Goal: Task Accomplishment & Management: Manage account settings

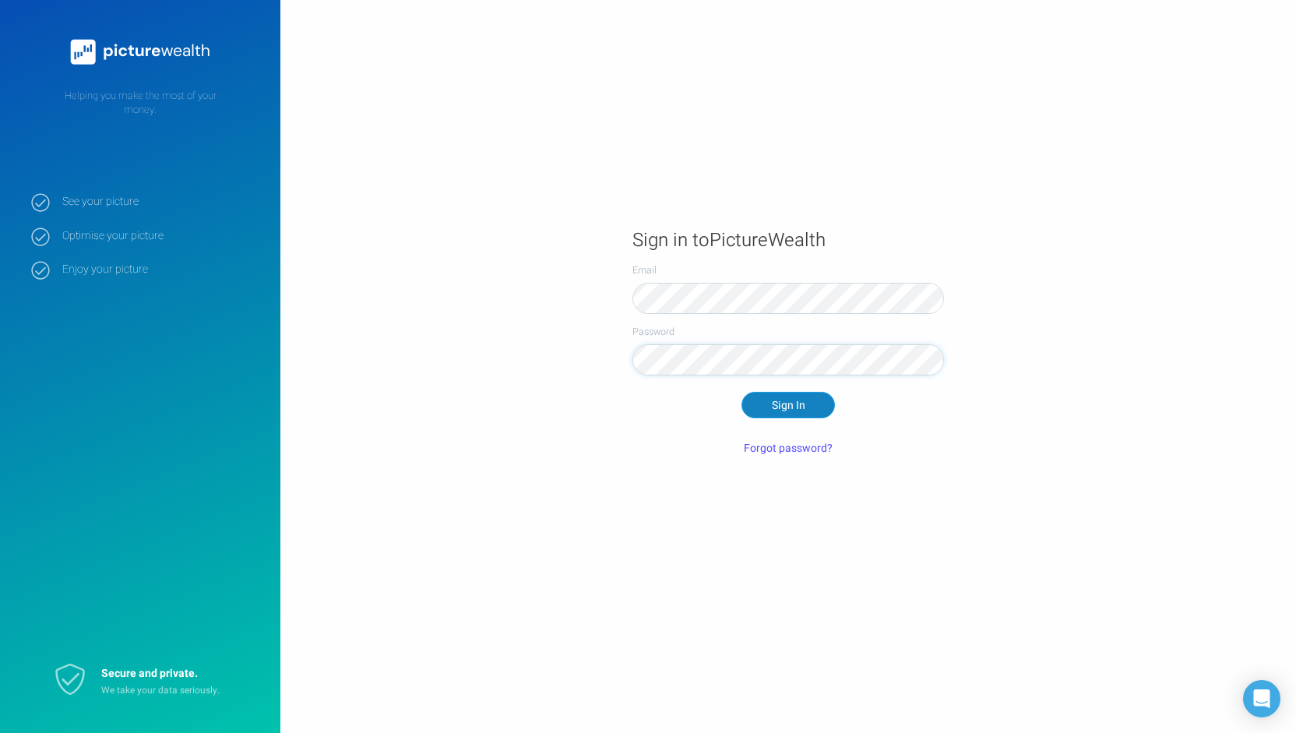
click at [789, 404] on button "Sign In" at bounding box center [788, 405] width 93 height 26
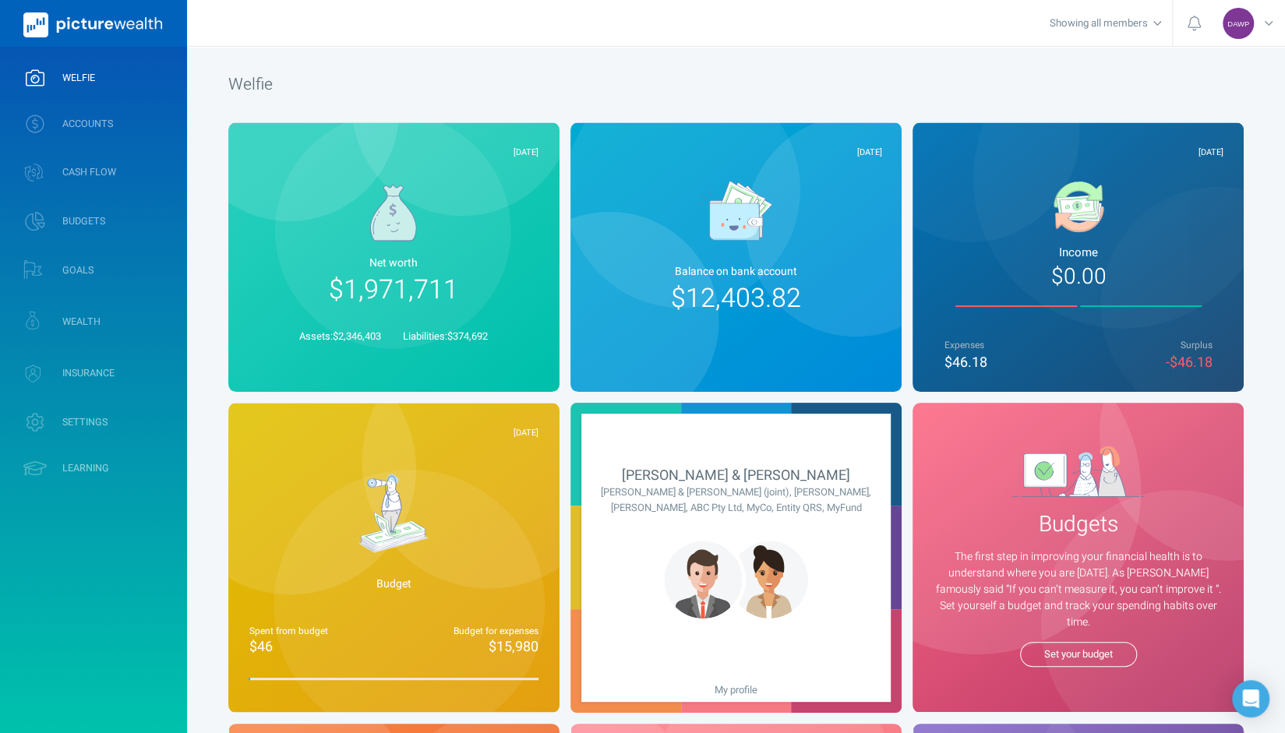
drag, startPoint x: 391, startPoint y: 278, endPoint x: 464, endPoint y: 330, distance: 89.3
click at [391, 277] on span "$1,971,711" at bounding box center [393, 289] width 129 height 39
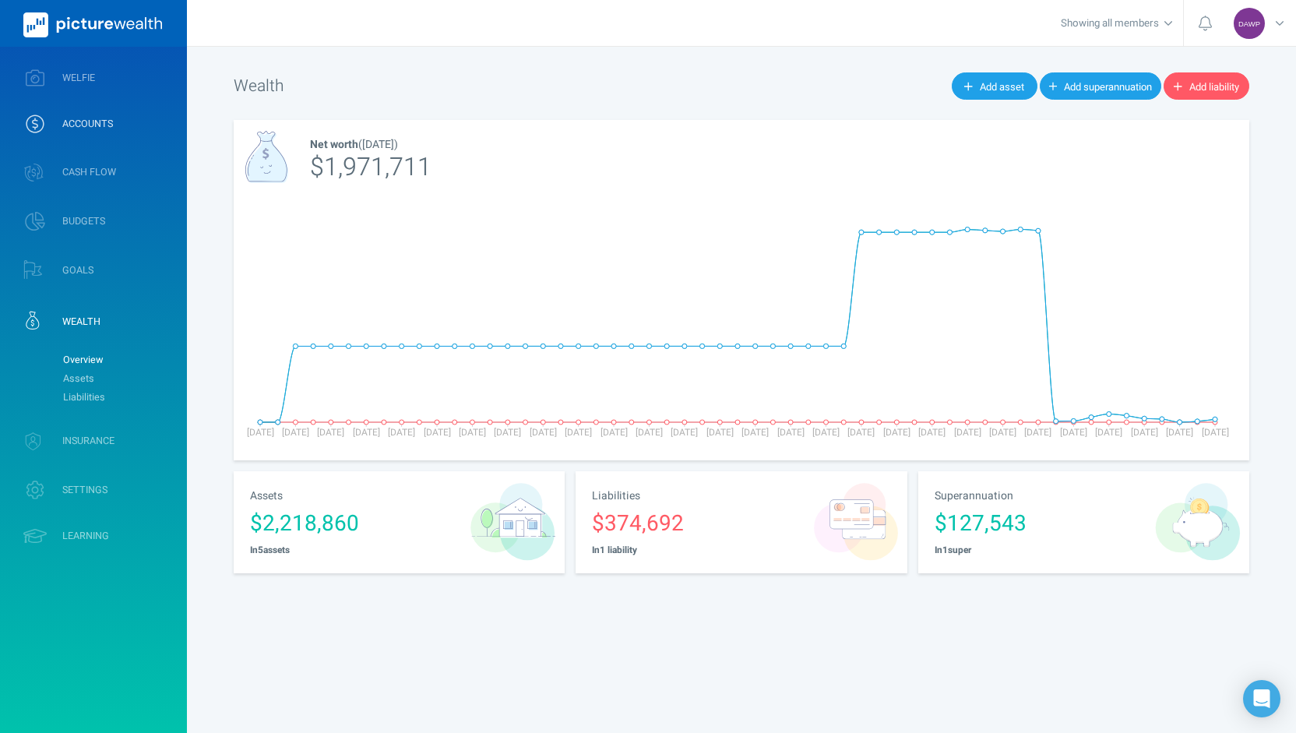
click at [110, 128] on span "ACCOUNTS" at bounding box center [87, 124] width 51 height 12
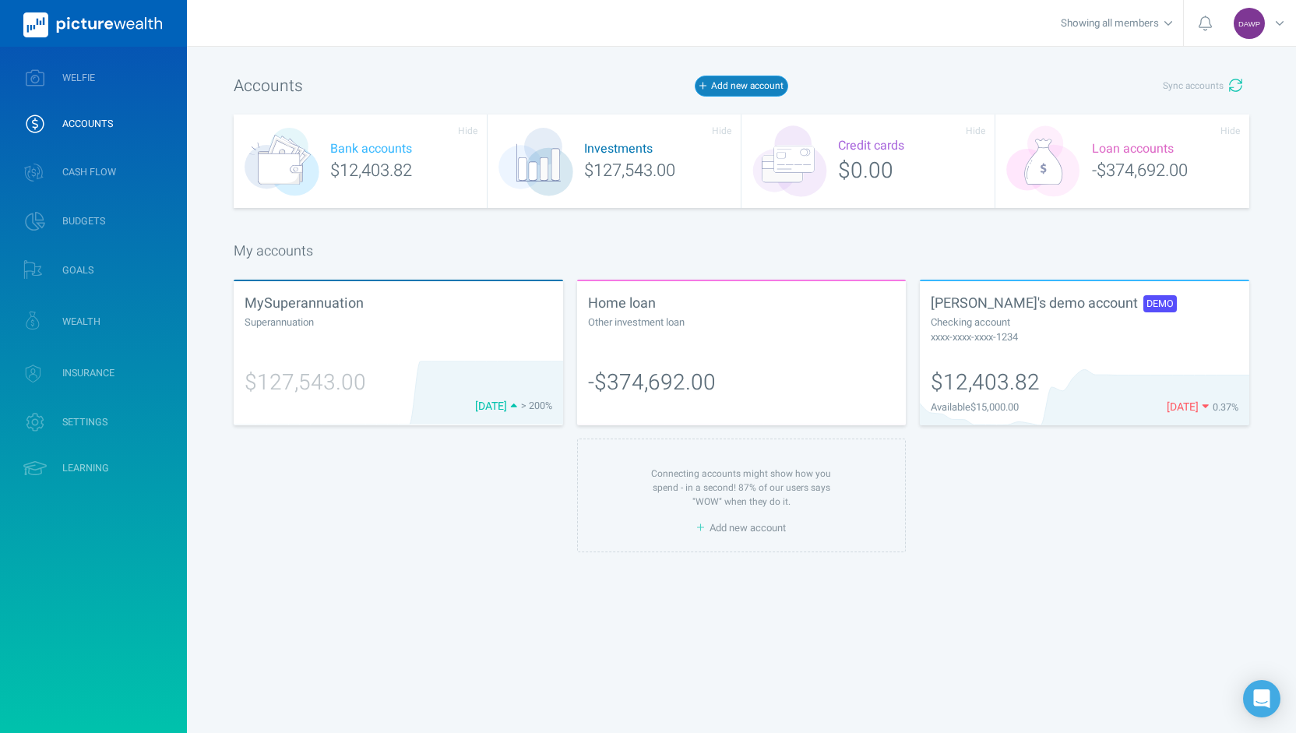
click at [743, 85] on button "Add new account" at bounding box center [741, 86] width 93 height 20
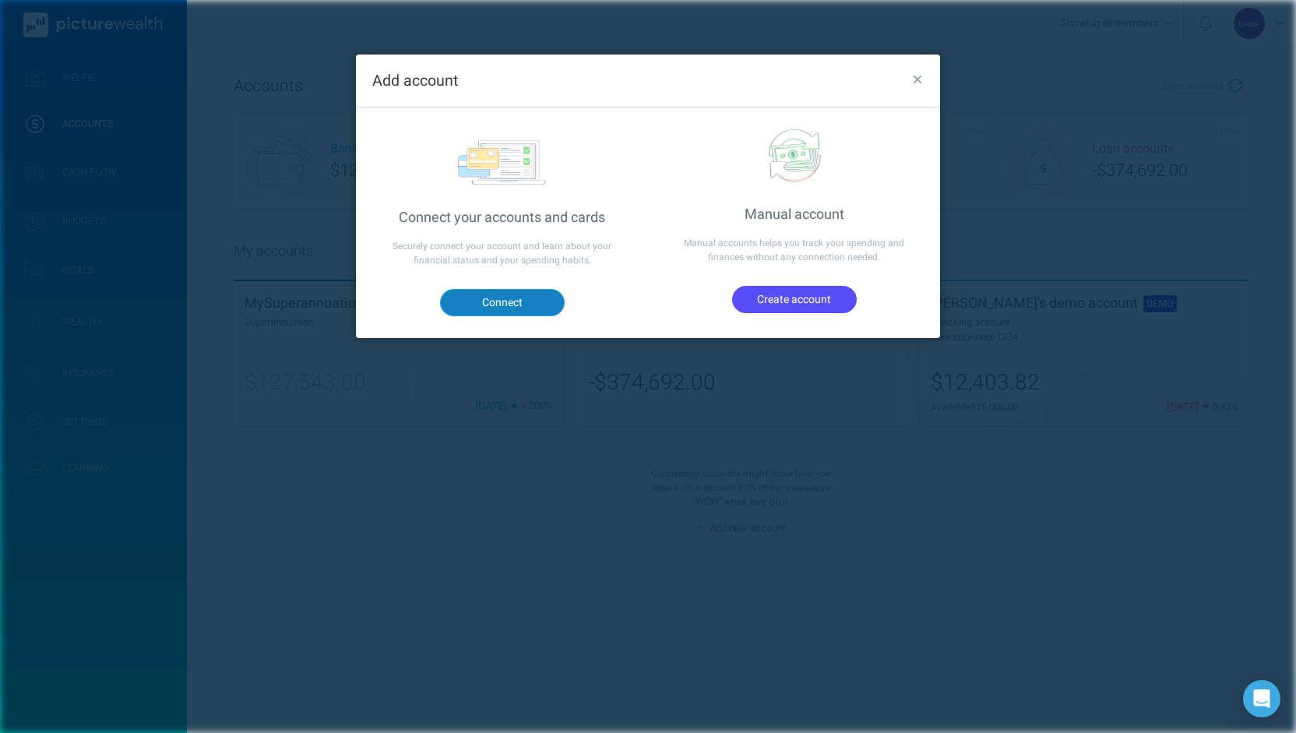
click at [513, 300] on button "Connect" at bounding box center [502, 302] width 125 height 26
click at [919, 82] on icon "button" at bounding box center [918, 80] width 9 height 9
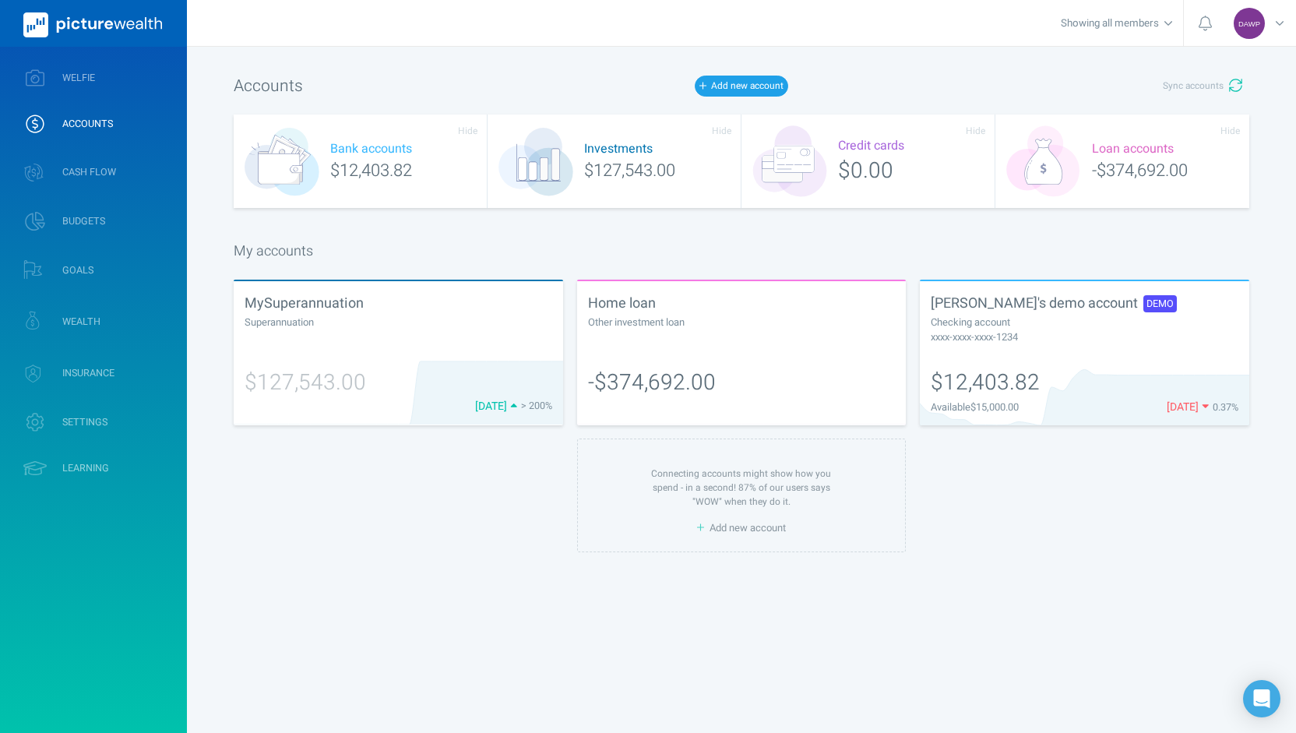
click at [971, 330] on div "xxxx-xxxx-xxxx-1234" at bounding box center [1085, 337] width 308 height 15
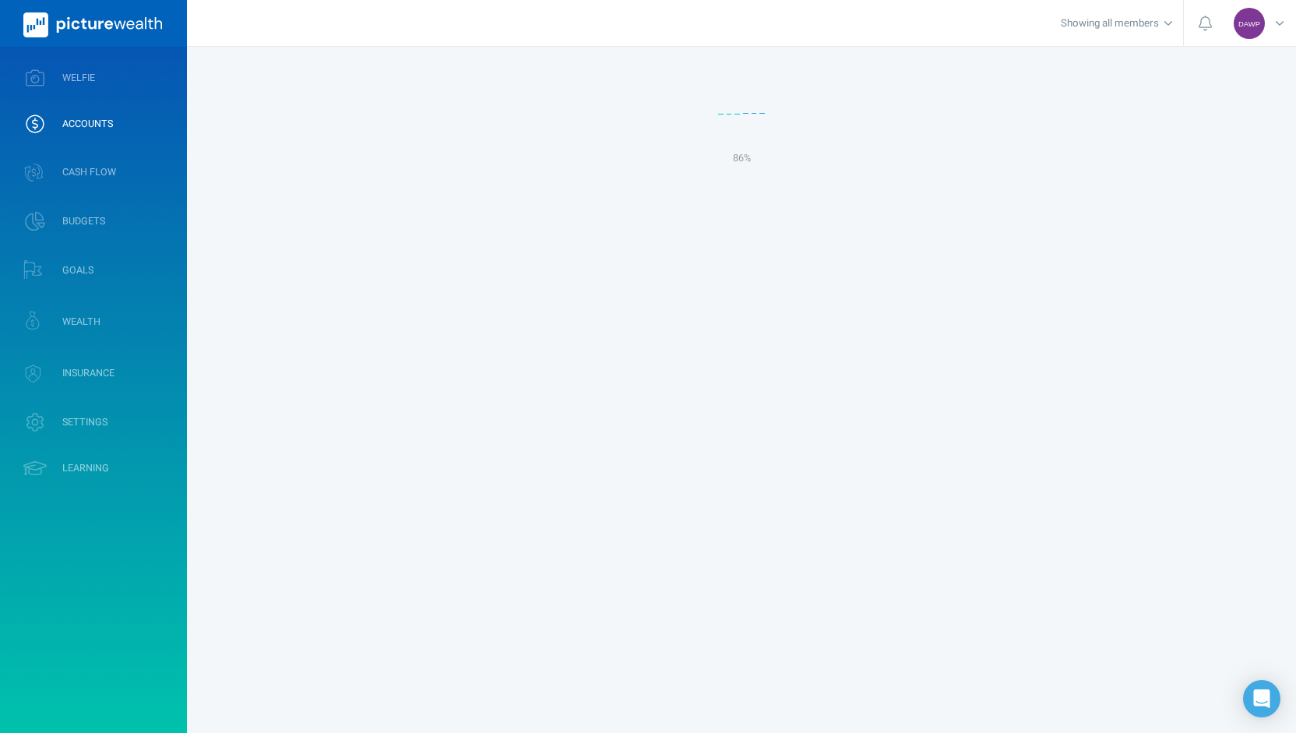
select select "L3M"
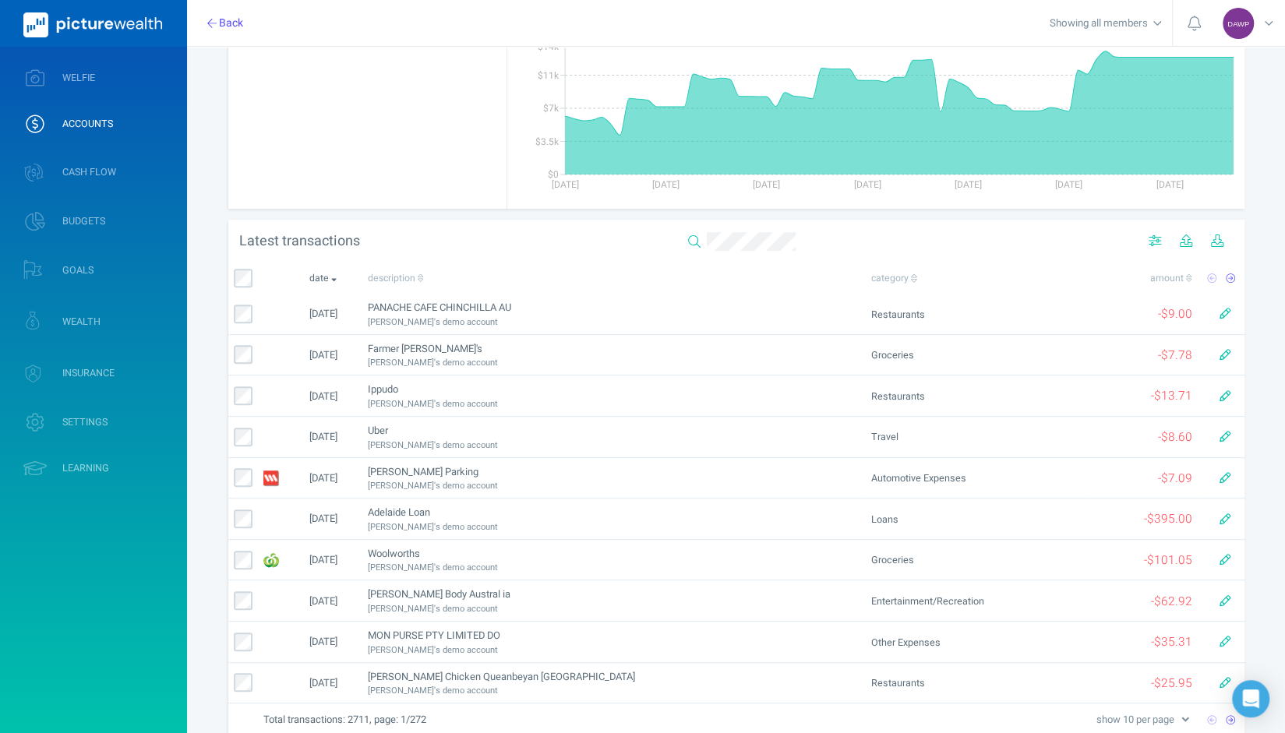
scroll to position [156, 0]
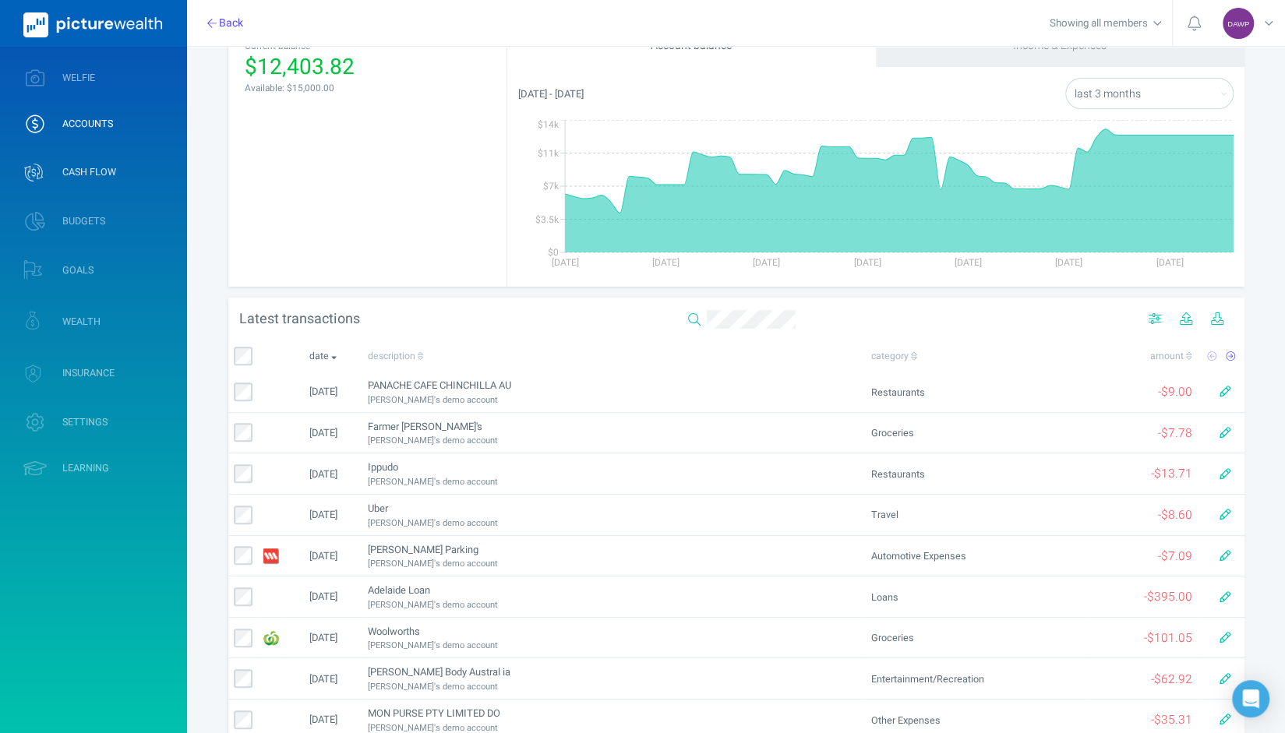
click at [79, 173] on span "CASH FLOW" at bounding box center [89, 172] width 54 height 12
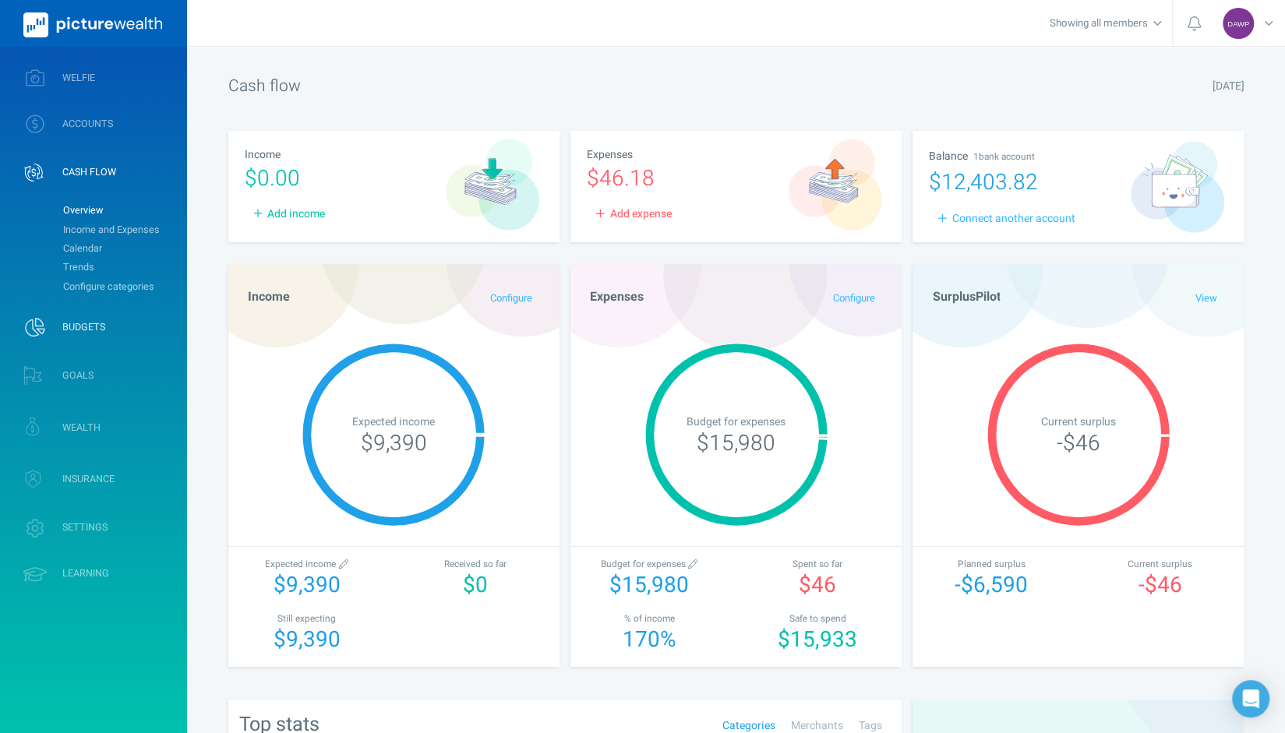
click at [90, 326] on span "BUDGETS" at bounding box center [83, 327] width 43 height 12
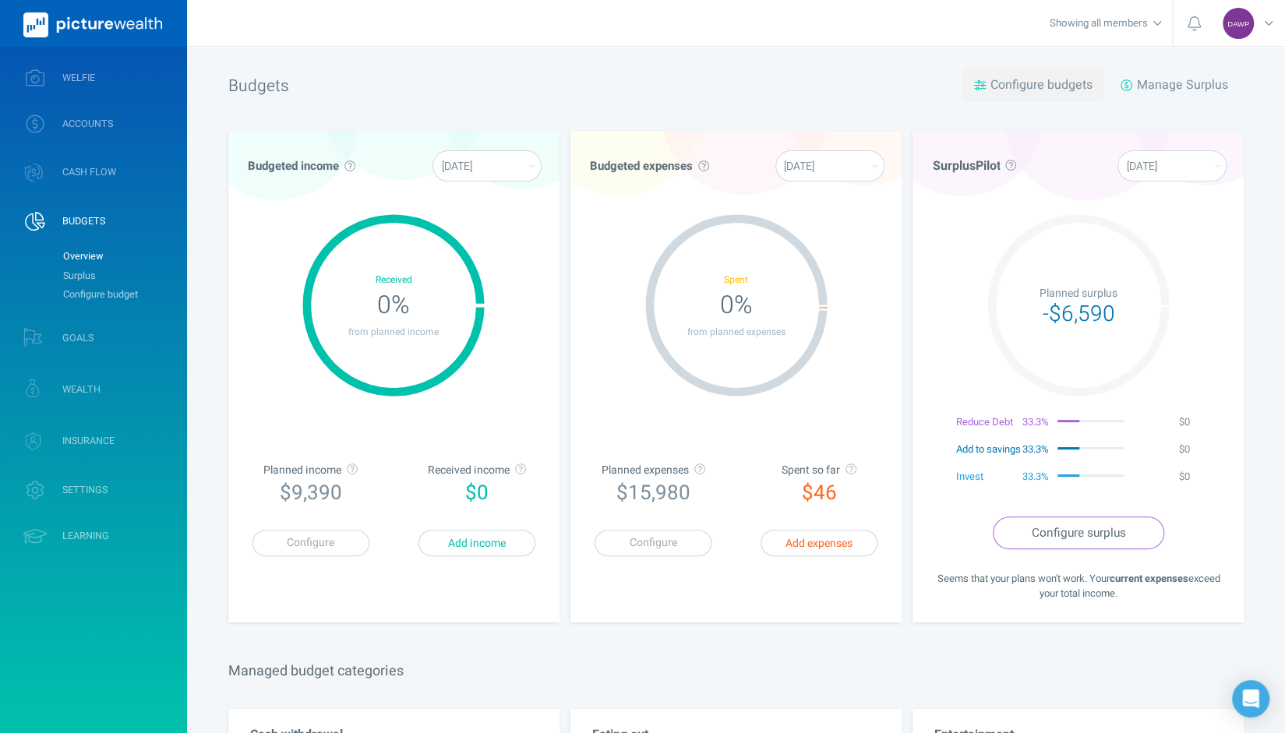
click at [1034, 83] on span "Configure budgets" at bounding box center [1041, 85] width 102 height 19
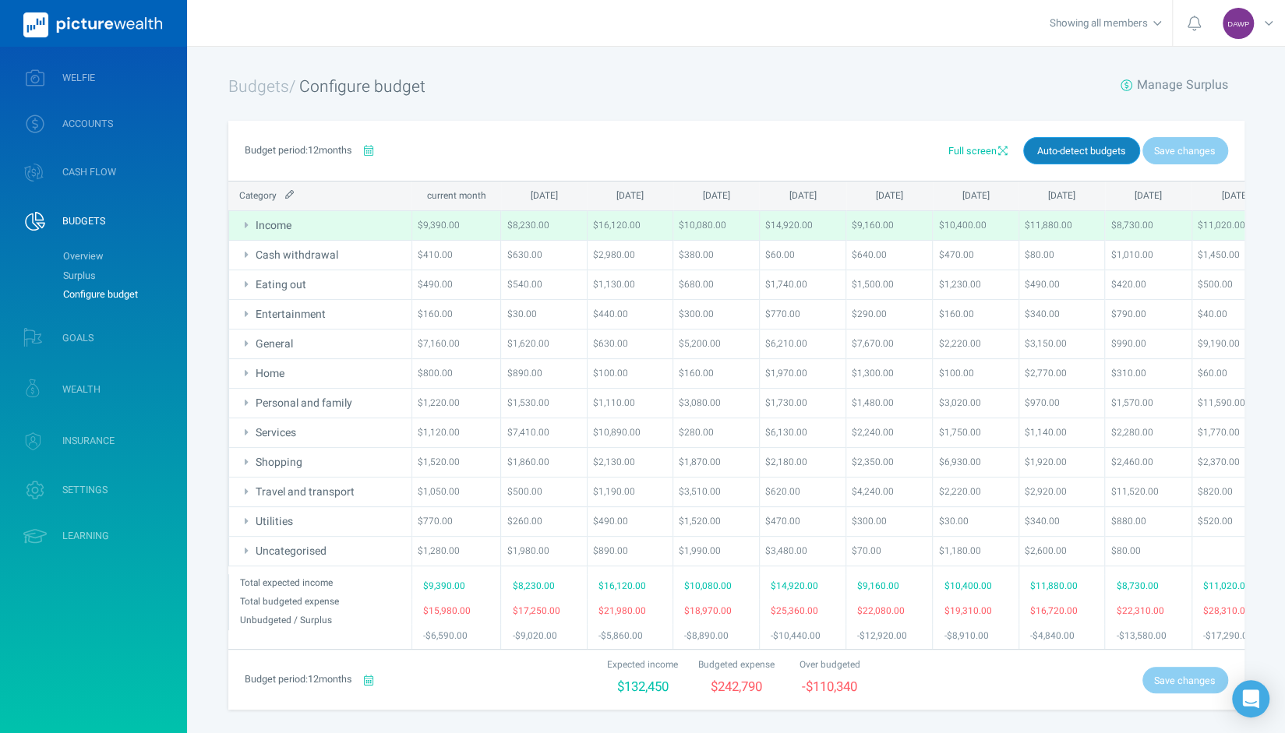
click at [1056, 152] on span "Auto-detect budgets" at bounding box center [1081, 151] width 89 height 14
click at [86, 273] on link "Surplus" at bounding box center [118, 275] width 126 height 19
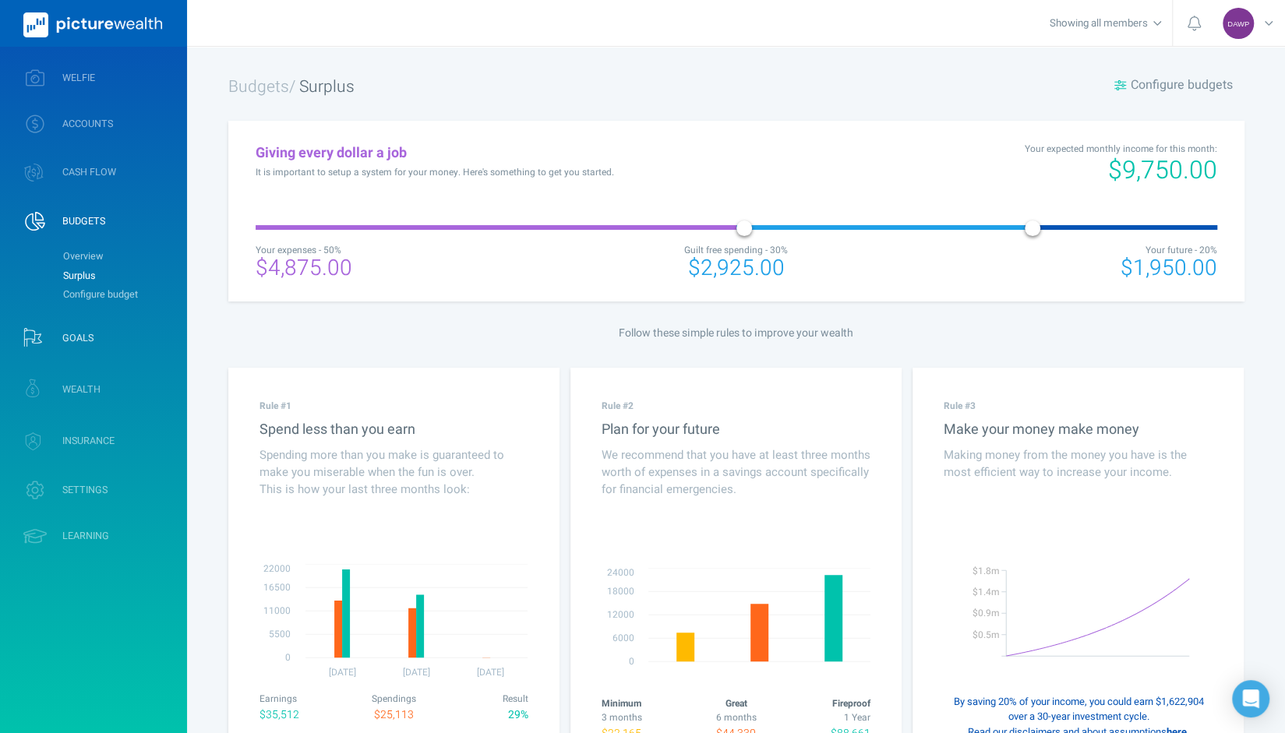
click at [65, 337] on span "GOALS" at bounding box center [77, 338] width 31 height 12
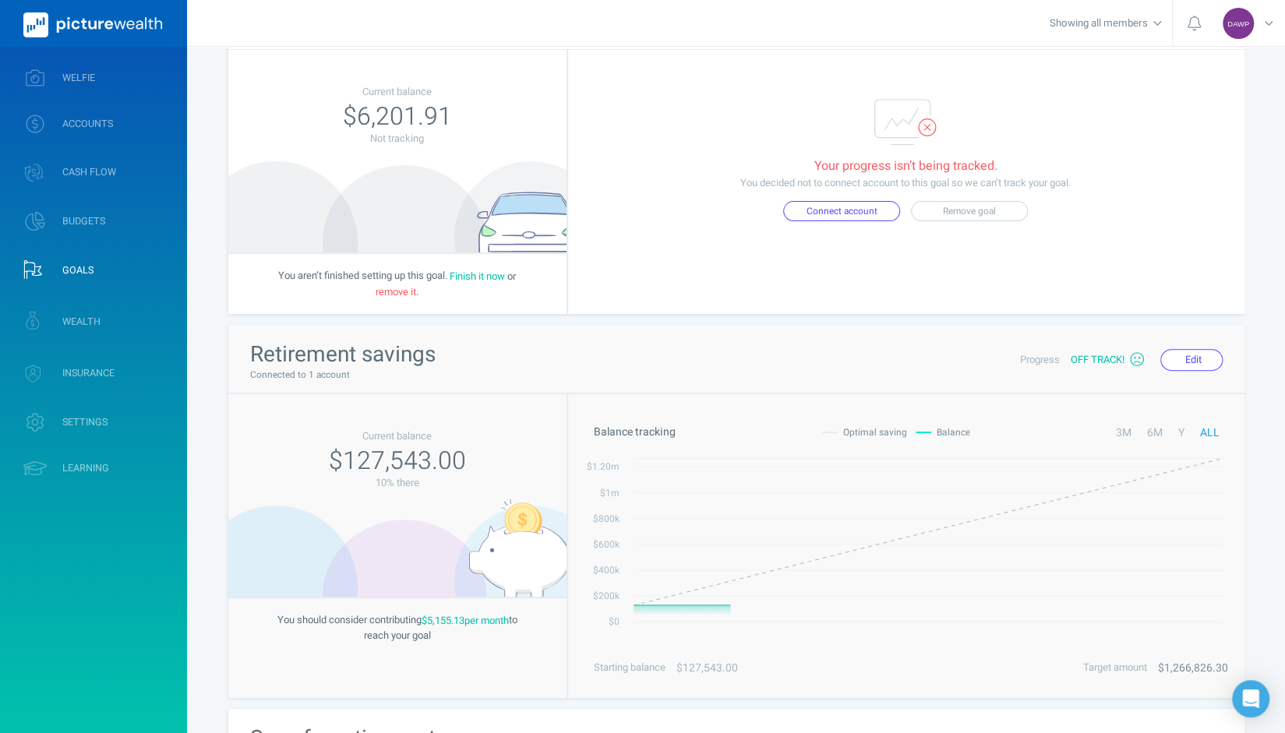
scroll to position [156, 0]
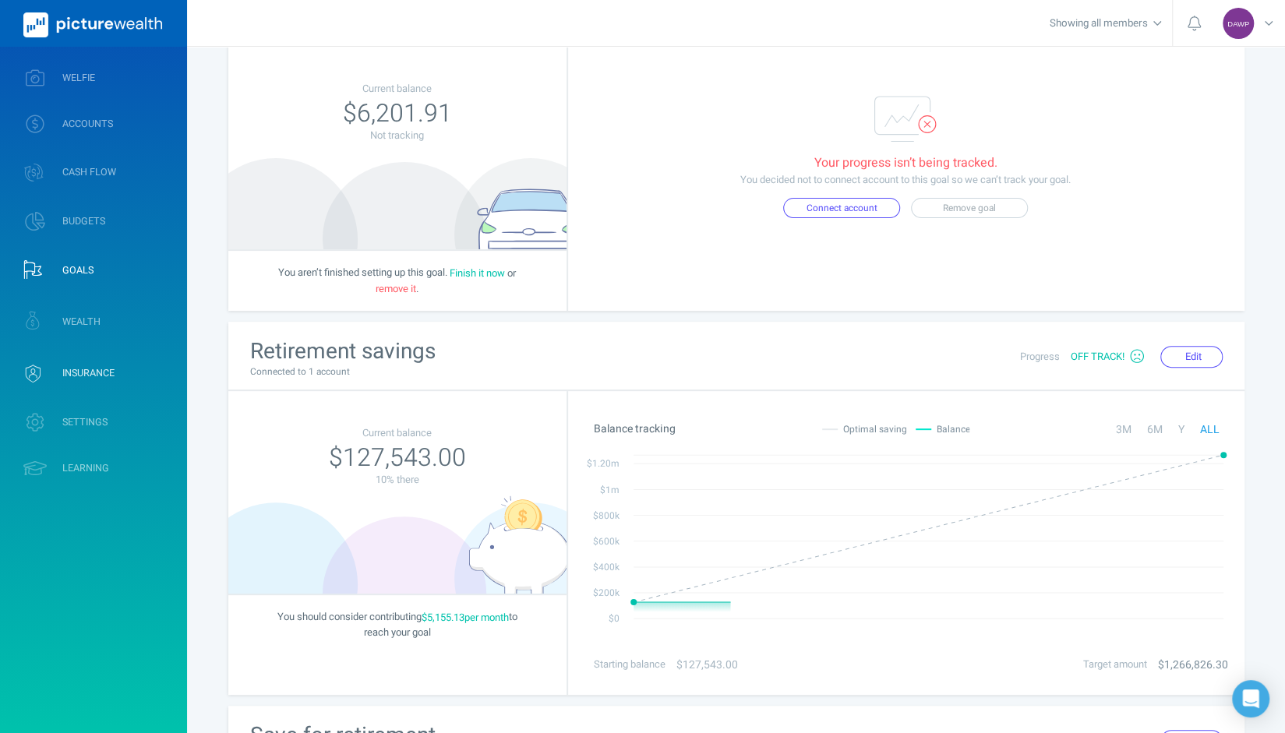
click at [83, 372] on span "INSURANCE" at bounding box center [88, 373] width 52 height 12
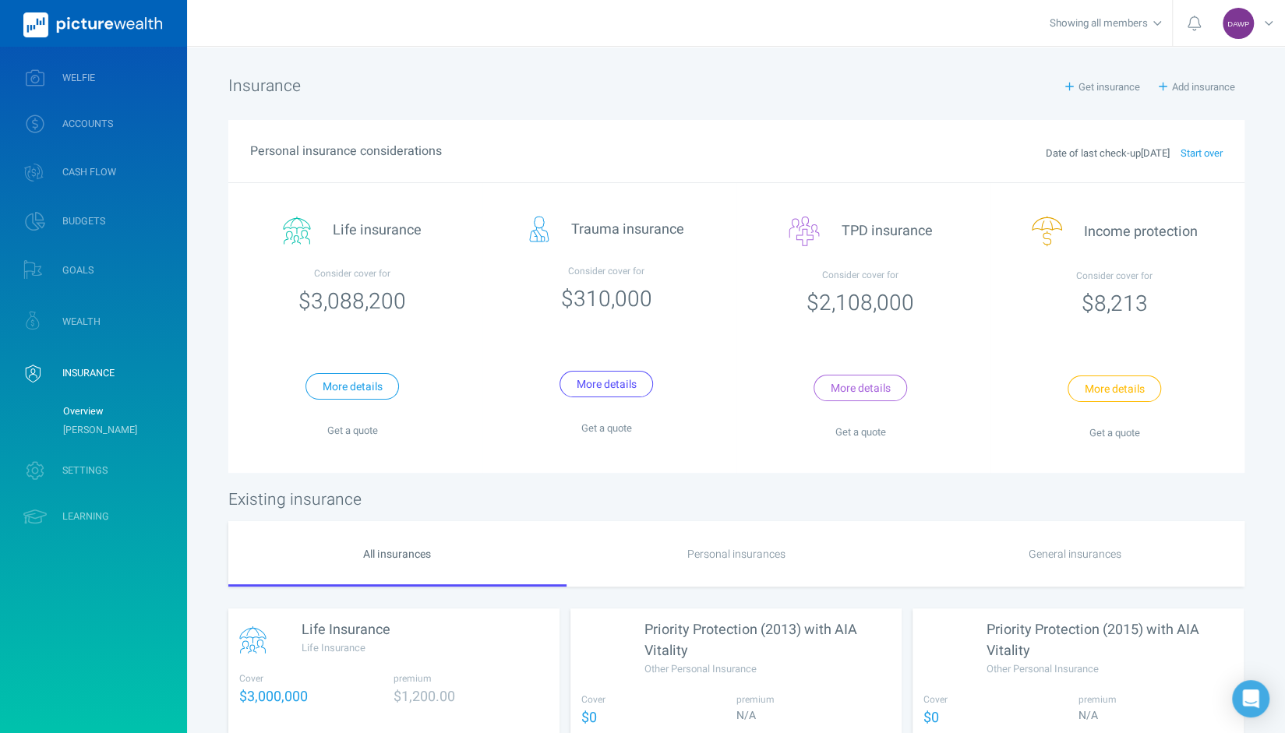
click at [1208, 152] on span "Start over" at bounding box center [1195, 153] width 53 height 15
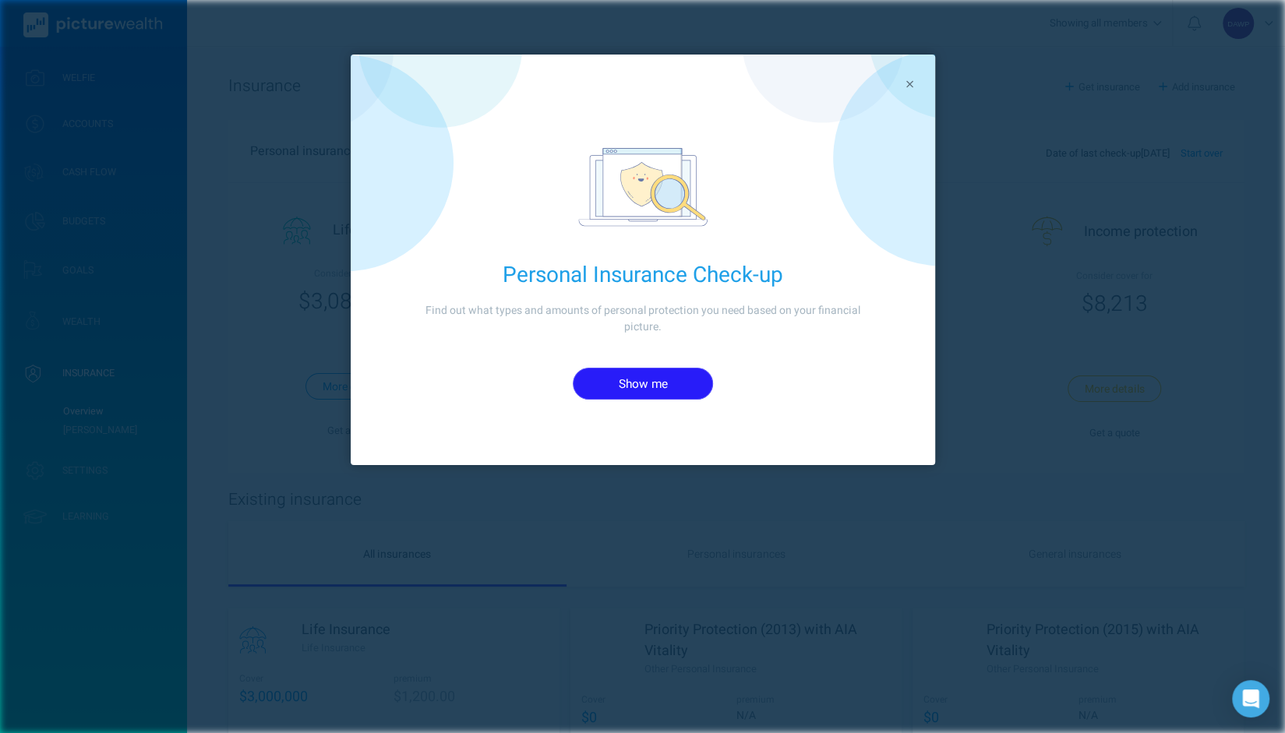
click at [630, 382] on button "Show me" at bounding box center [643, 384] width 140 height 32
select select "[DEMOGRAPHIC_DATA]"
select select "20"
select select "5"
select select "1978"
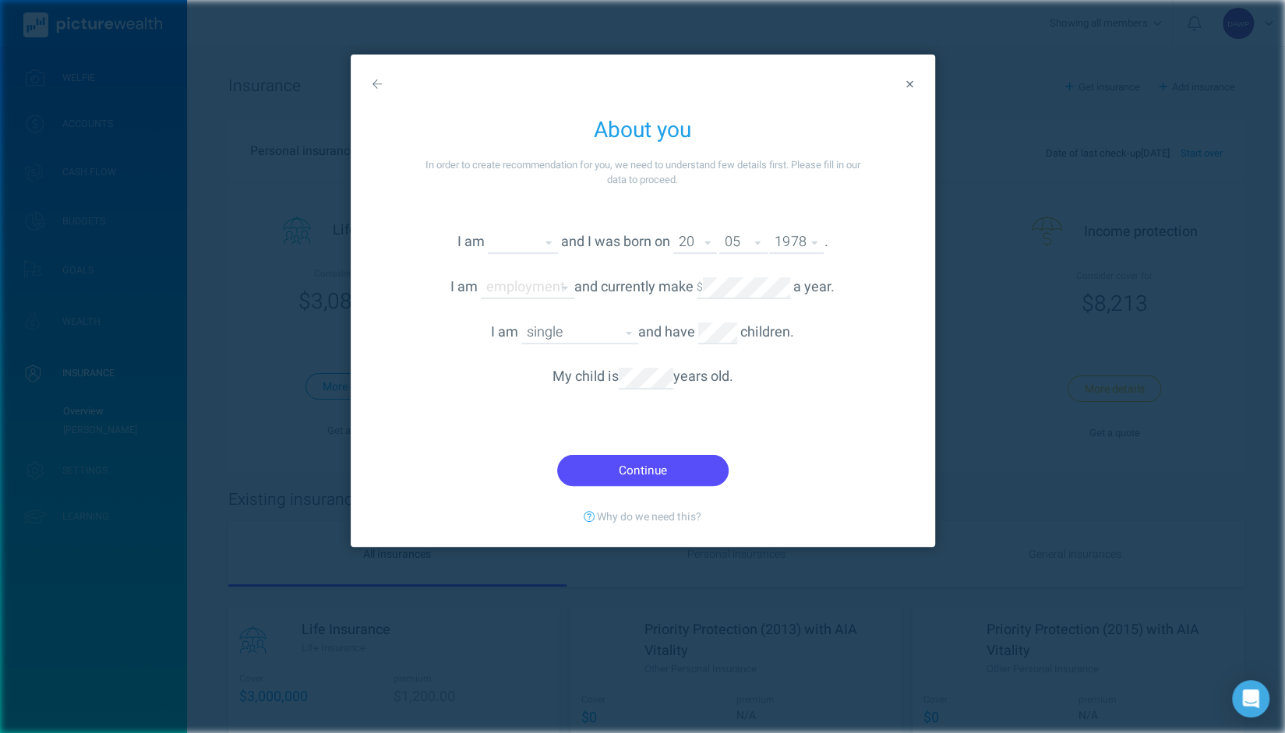
click at [544, 272] on div "I am employment Employed [DEMOGRAPHIC_DATA] Employed part-time Studying Self em…" at bounding box center [643, 276] width 584 height 45
click at [538, 280] on select "Employed full-time Employed part-time Studying Self employed Unemployed Retired…" at bounding box center [527, 287] width 93 height 21
select select "employed"
click at [481, 277] on select "Employed full-time Employed part-time Studying Self employed Unemployed Retired…" at bounding box center [527, 287] width 93 height 21
click at [659, 466] on button "Continue" at bounding box center [642, 471] width 171 height 32
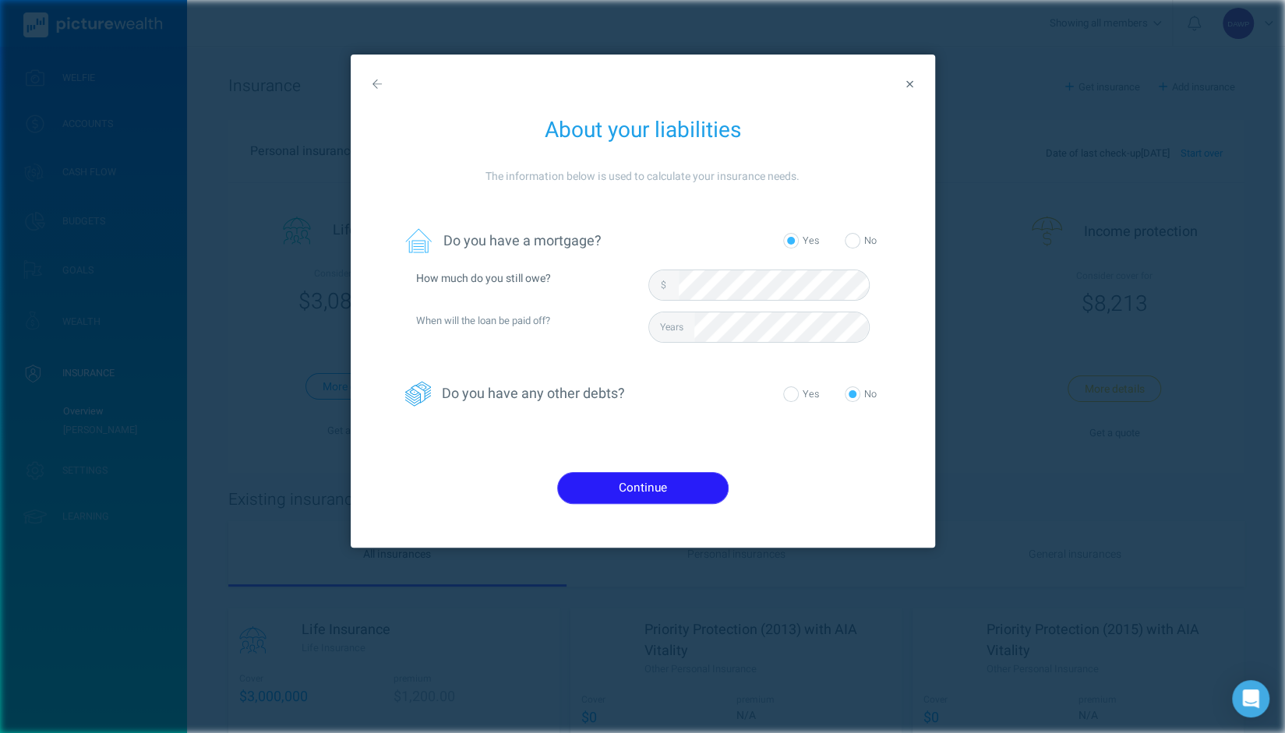
click at [663, 484] on button "Continue" at bounding box center [642, 488] width 171 height 32
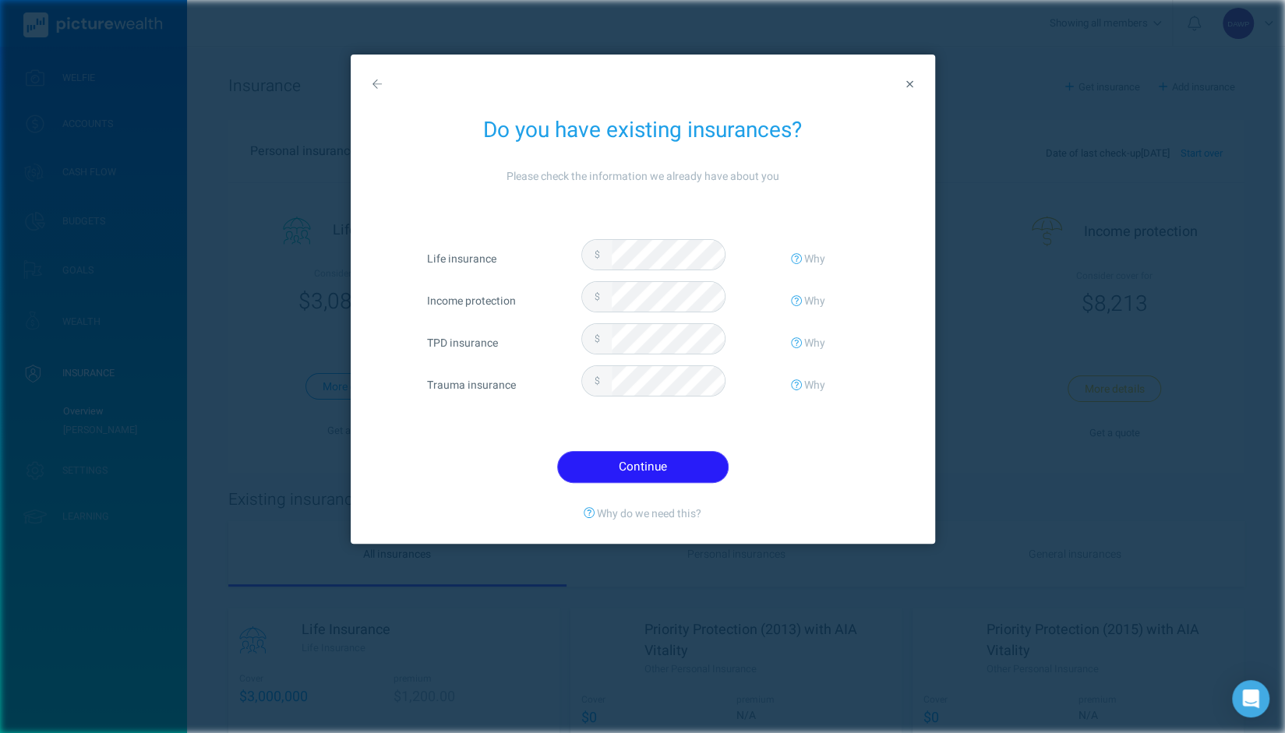
click at [653, 468] on button "Continue" at bounding box center [642, 467] width 171 height 32
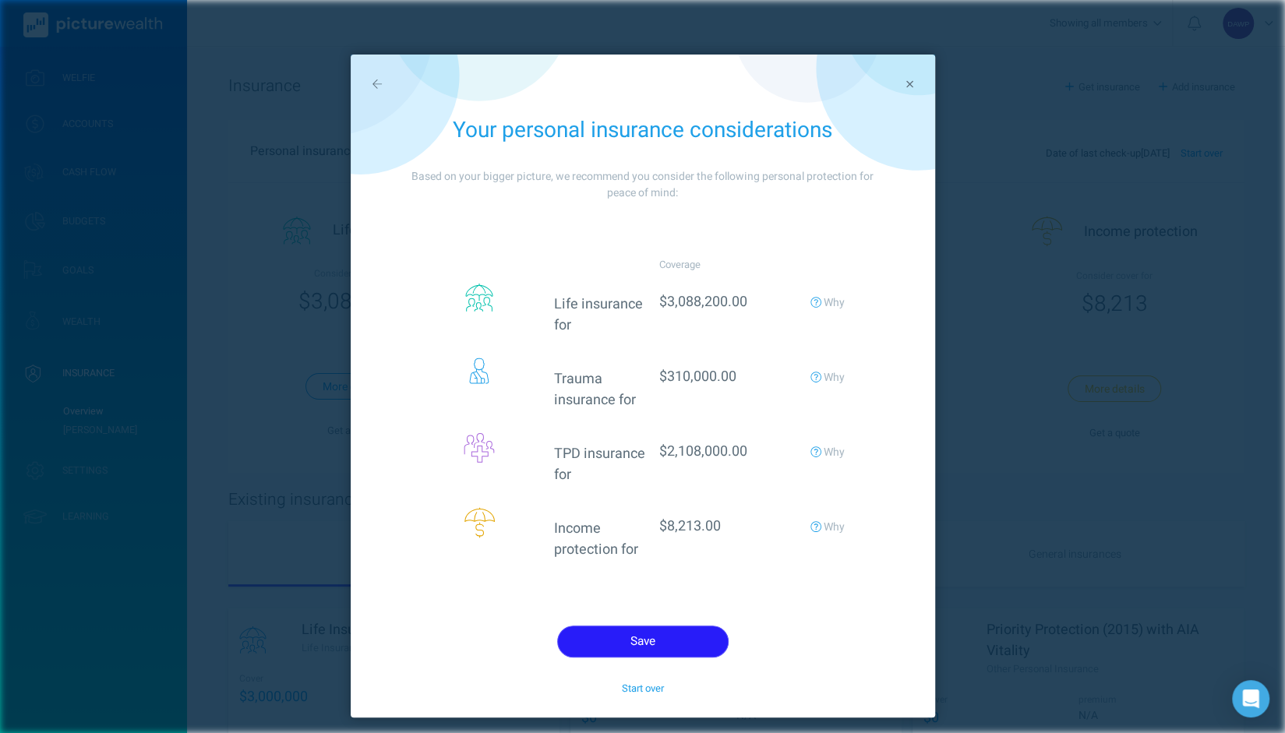
click at [655, 626] on button "Save" at bounding box center [642, 642] width 171 height 32
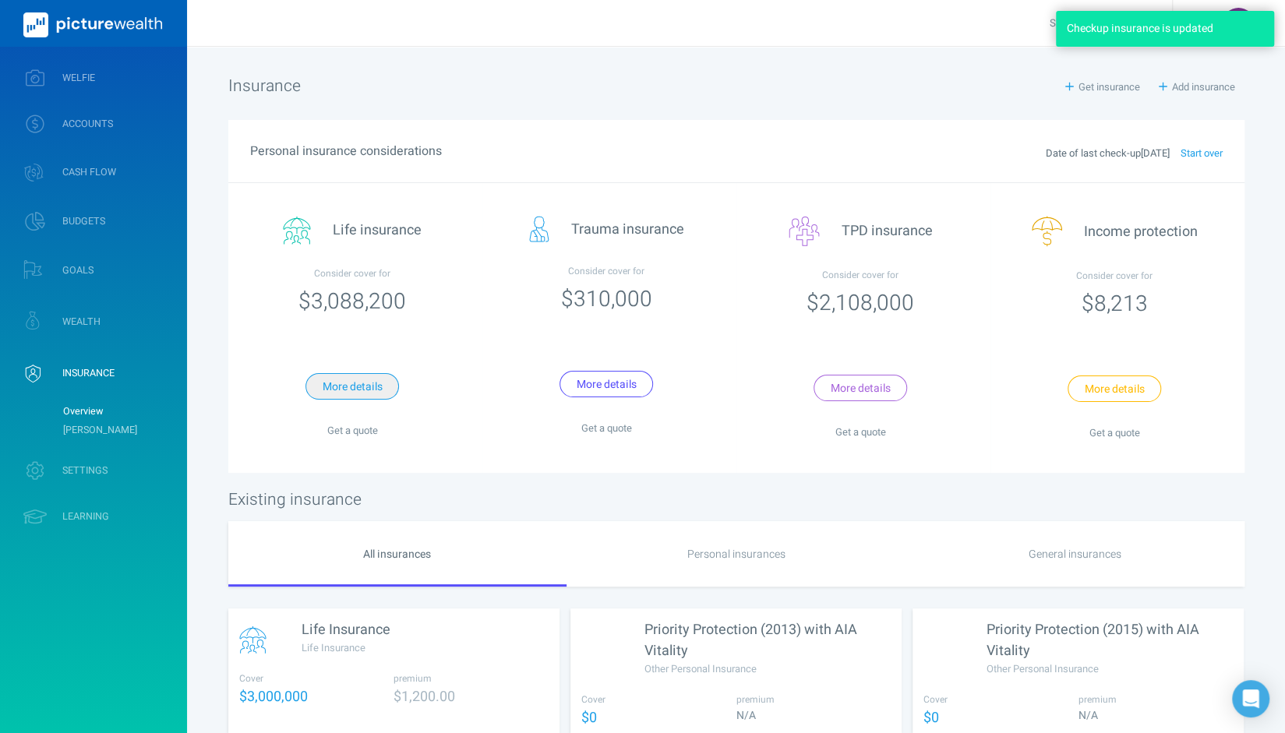
click at [365, 387] on button "More details" at bounding box center [351, 386] width 93 height 26
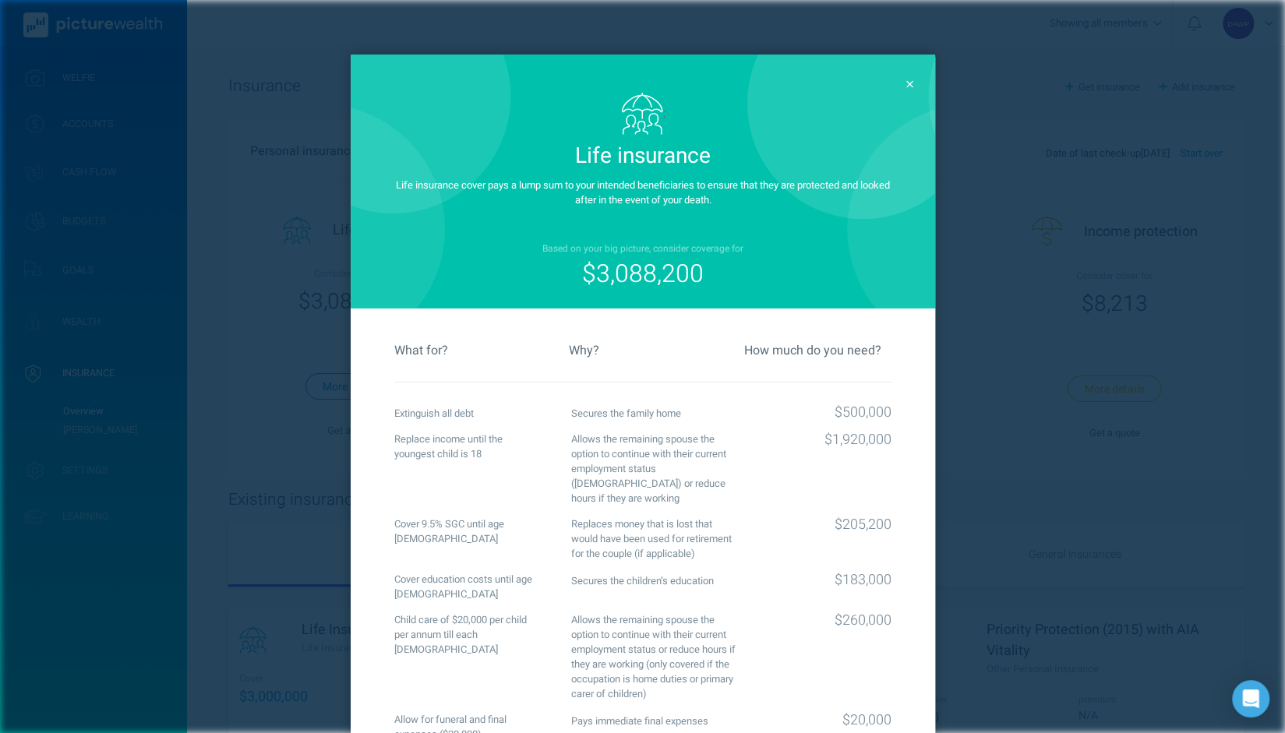
click at [906, 82] on icon at bounding box center [909, 83] width 7 height 7
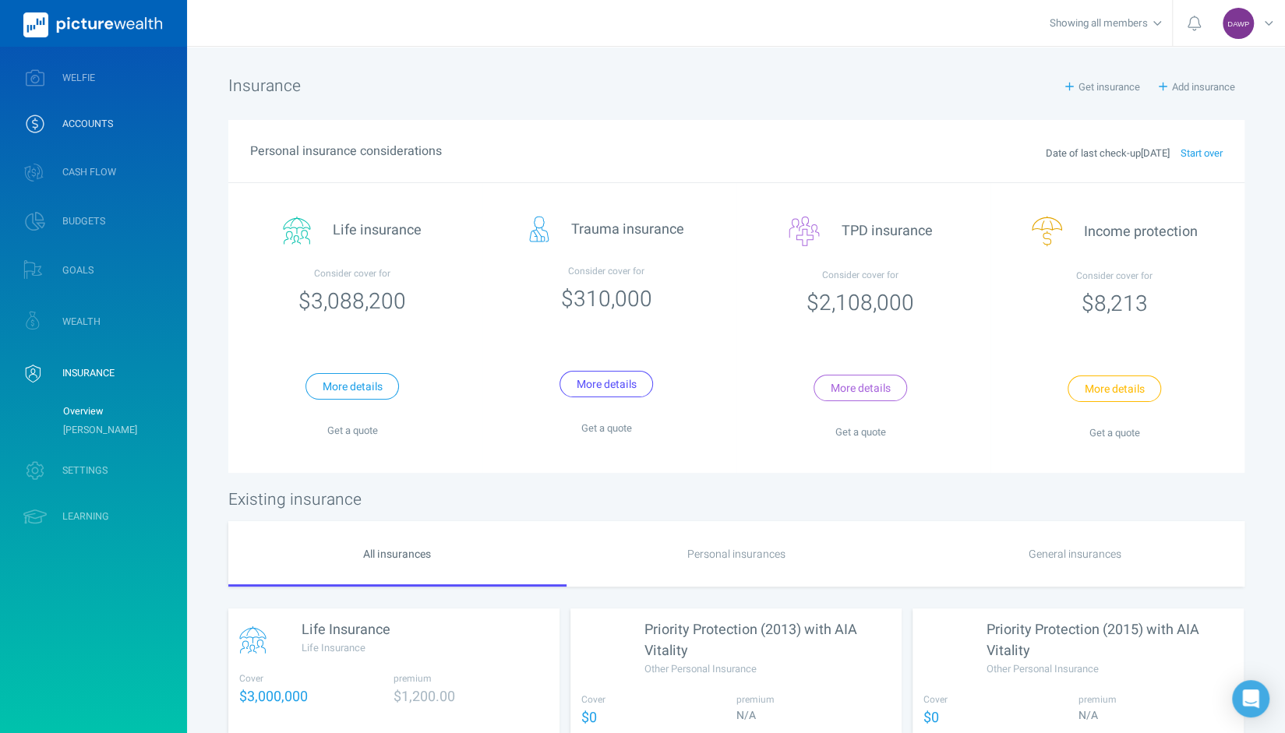
click at [79, 124] on span "ACCOUNTS" at bounding box center [87, 124] width 51 height 12
